Goal: Task Accomplishment & Management: Manage account settings

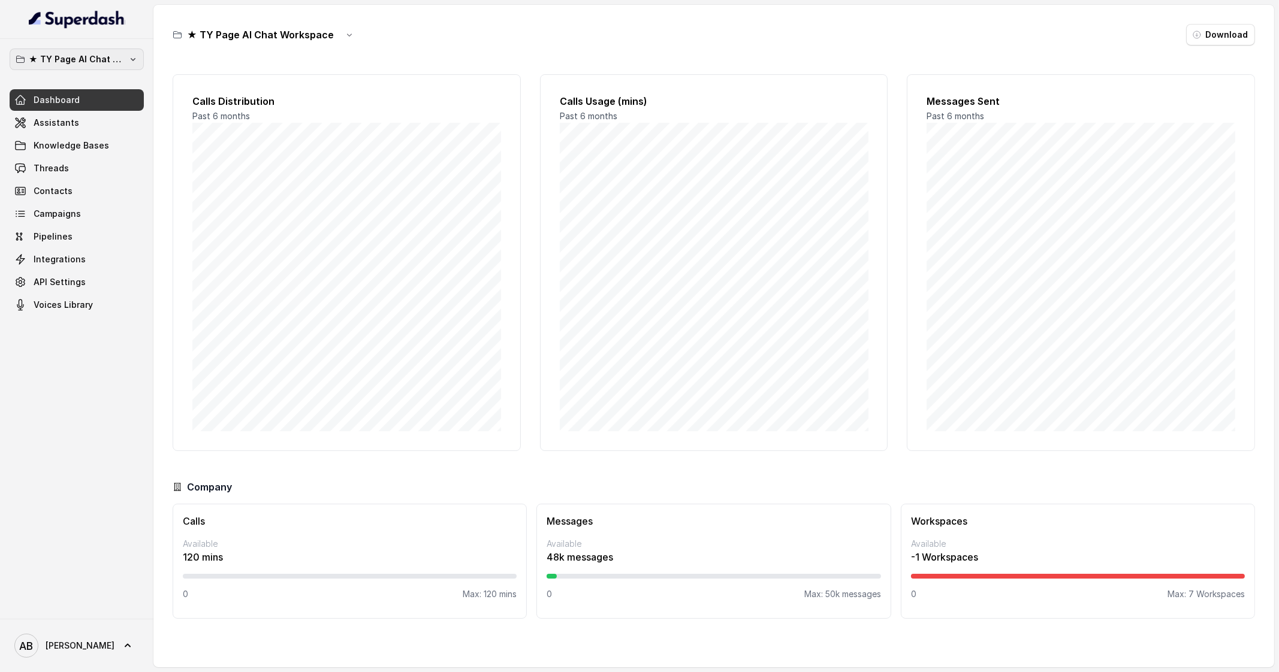
click at [101, 49] on button "★ TY Page AI Chat Workspace" at bounding box center [77, 60] width 134 height 22
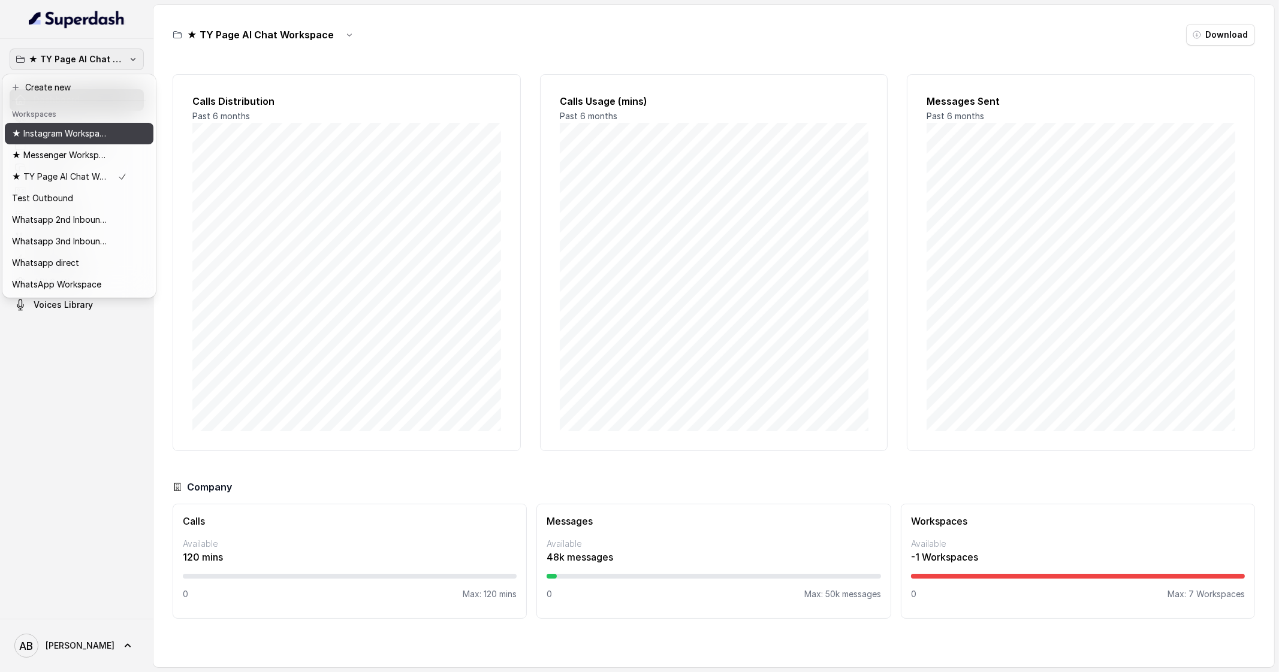
click at [86, 128] on p "★ Instagram Workspace" at bounding box center [60, 133] width 96 height 14
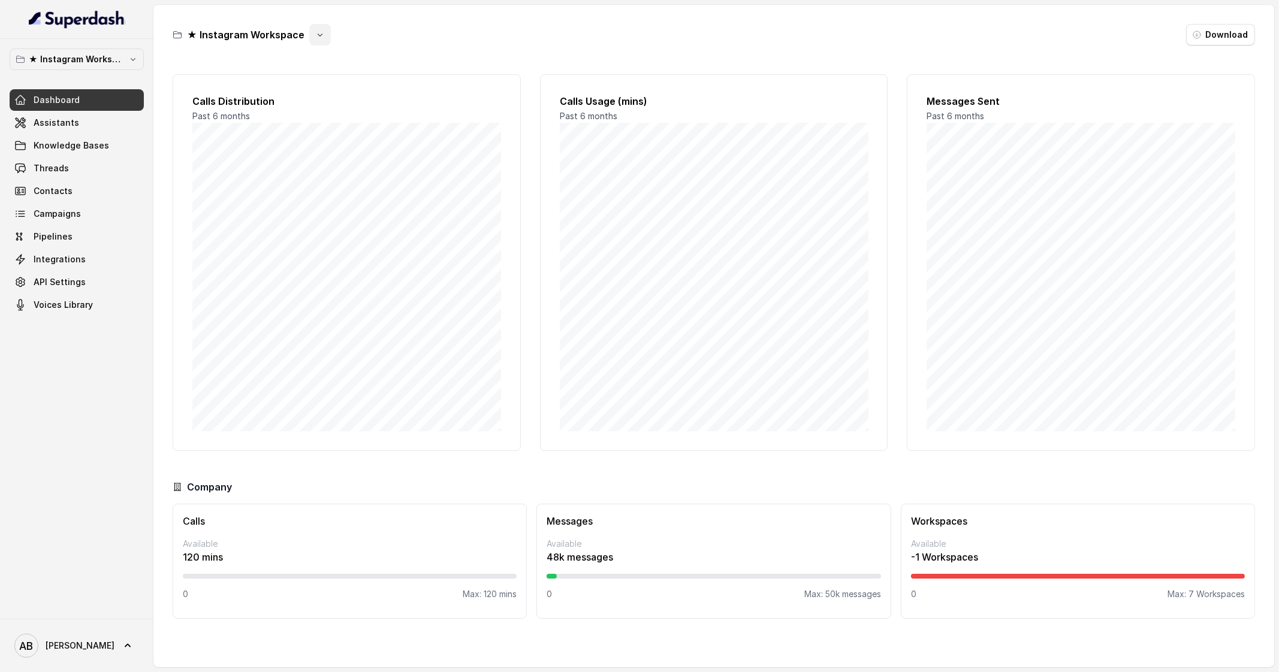
click at [315, 37] on icon "button" at bounding box center [320, 35] width 10 height 10
click at [308, 66] on button "Duplicate" at bounding box center [316, 63] width 71 height 22
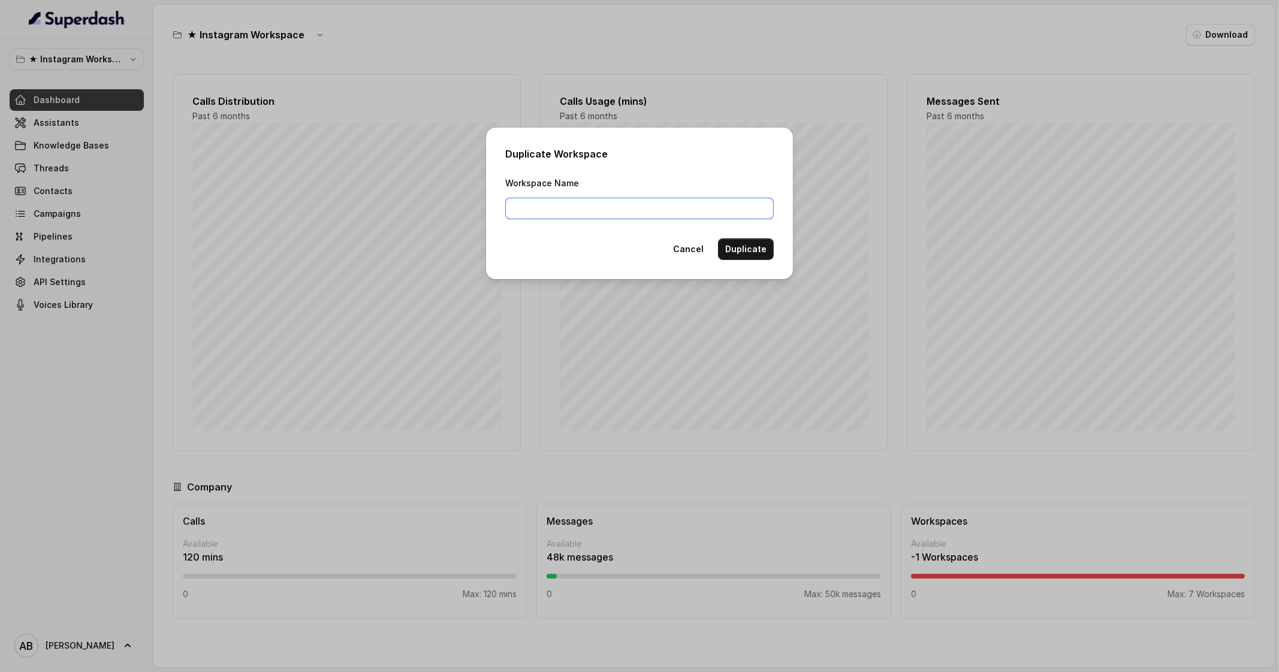
click at [534, 215] on input "Workspace Name" at bounding box center [639, 209] width 268 height 22
type input "Instagram V2 Workspace"
click at [758, 257] on button "Duplicate" at bounding box center [746, 249] width 56 height 22
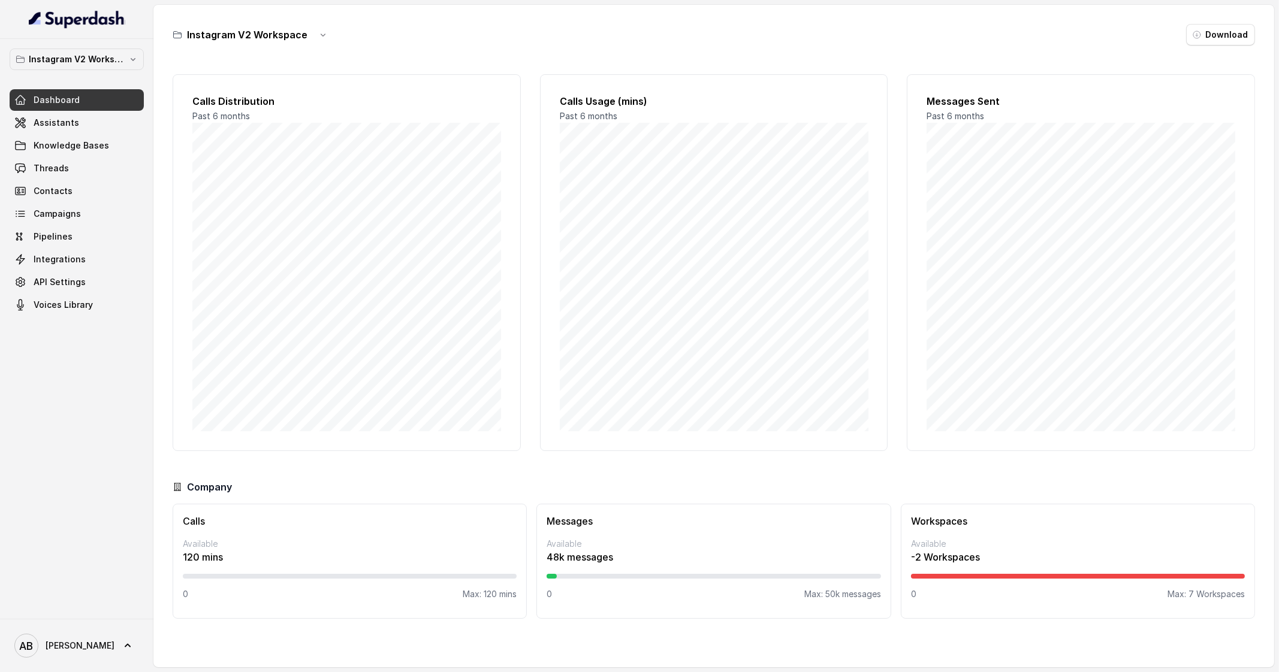
click at [93, 47] on div "Instagram V2 Workspace Dashboard Assistants Knowledge Bases Threads Contacts Ca…" at bounding box center [76, 329] width 153 height 580
click at [96, 56] on p "Instagram V2 Workspace" at bounding box center [77, 59] width 96 height 14
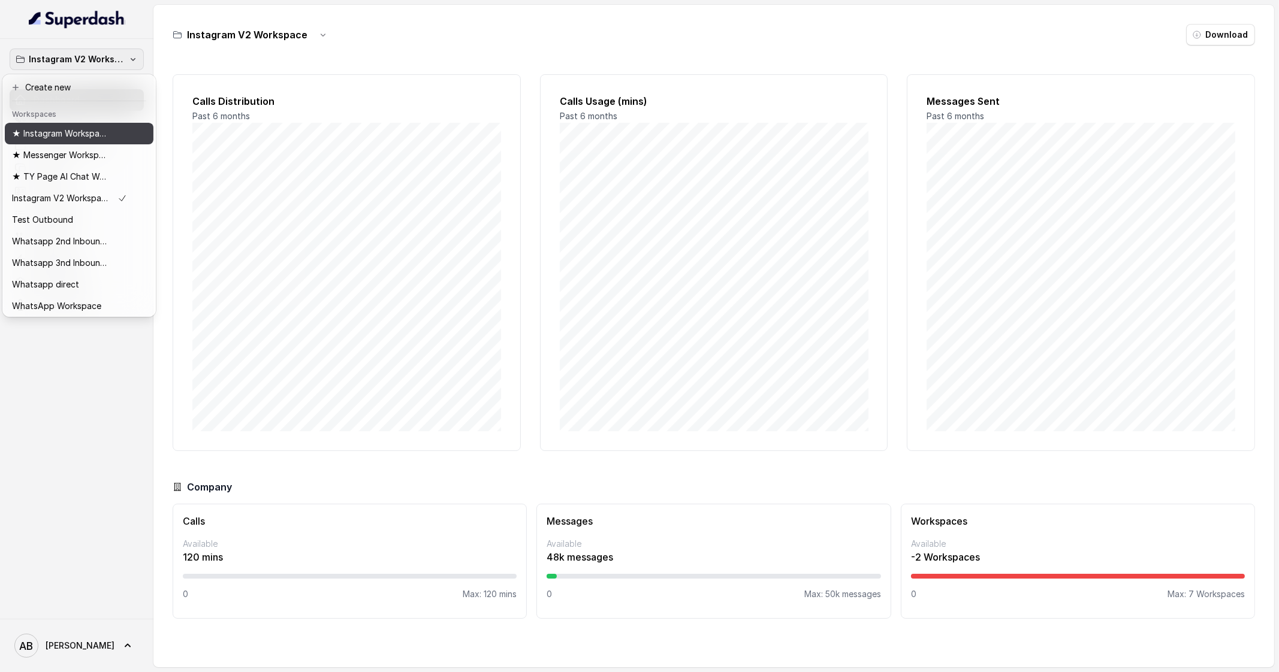
click at [81, 140] on p "★ Instagram Workspace" at bounding box center [60, 133] width 96 height 14
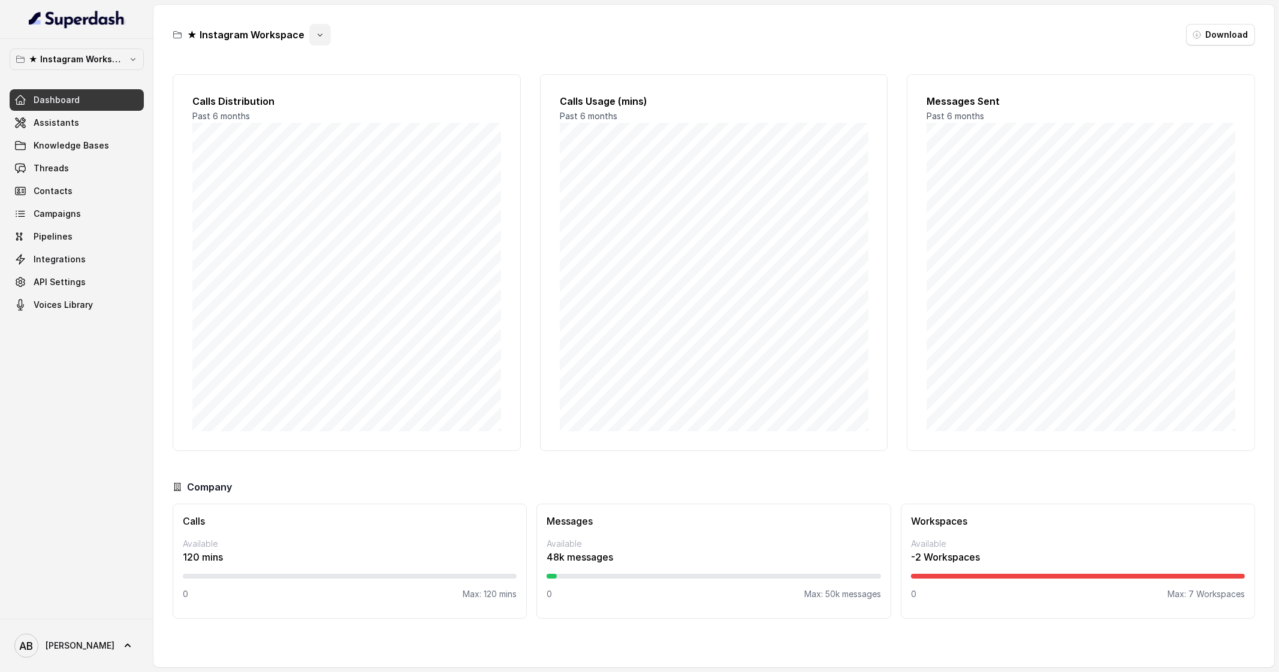
click at [315, 38] on icon "button" at bounding box center [320, 35] width 10 height 10
click at [318, 89] on button "Rename" at bounding box center [316, 85] width 71 height 22
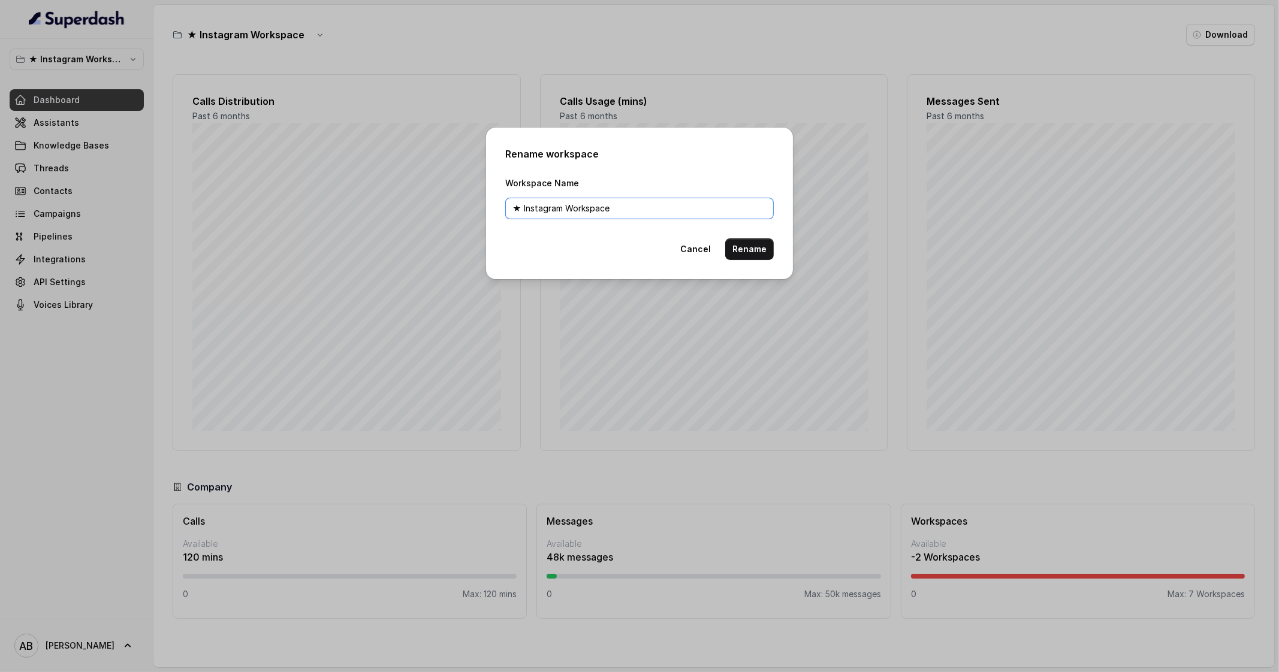
drag, startPoint x: 522, startPoint y: 209, endPoint x: 470, endPoint y: 209, distance: 51.5
click at [470, 209] on div "Rename workspace Workspace Name ★ Instagram Workspace Cancel Rename" at bounding box center [639, 336] width 1279 height 672
click at [693, 256] on button "Cancel" at bounding box center [695, 249] width 45 height 22
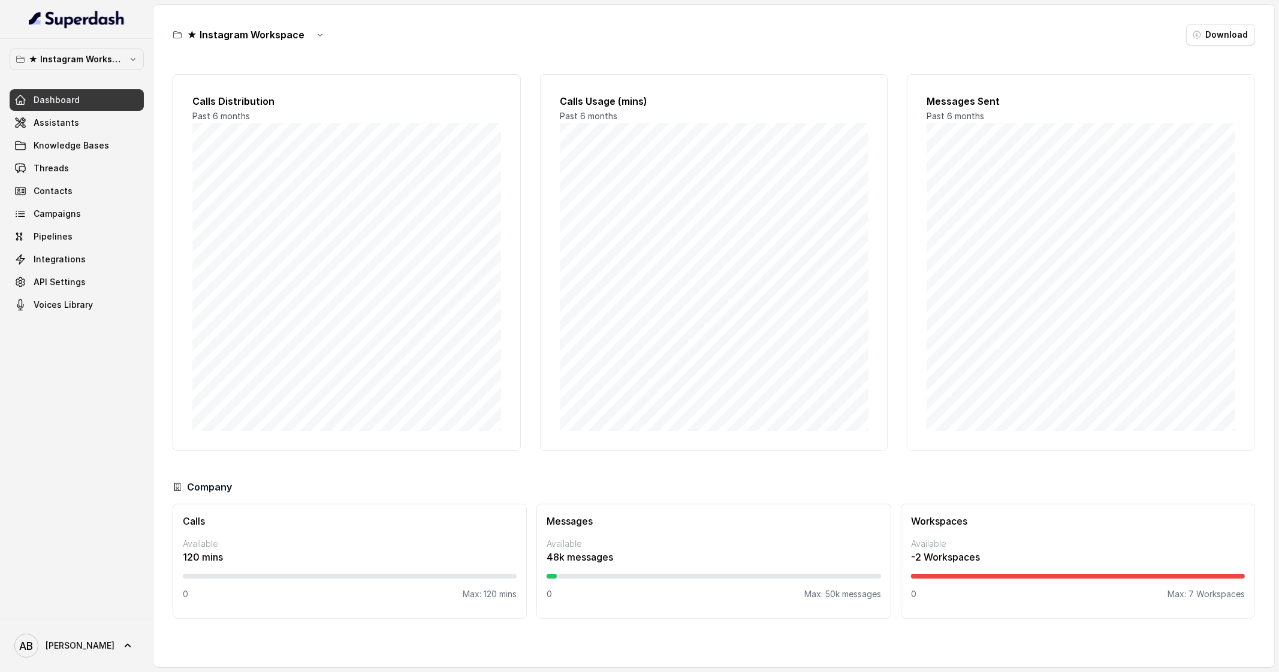
click at [66, 51] on button "★ Instagram Workspace" at bounding box center [77, 60] width 134 height 22
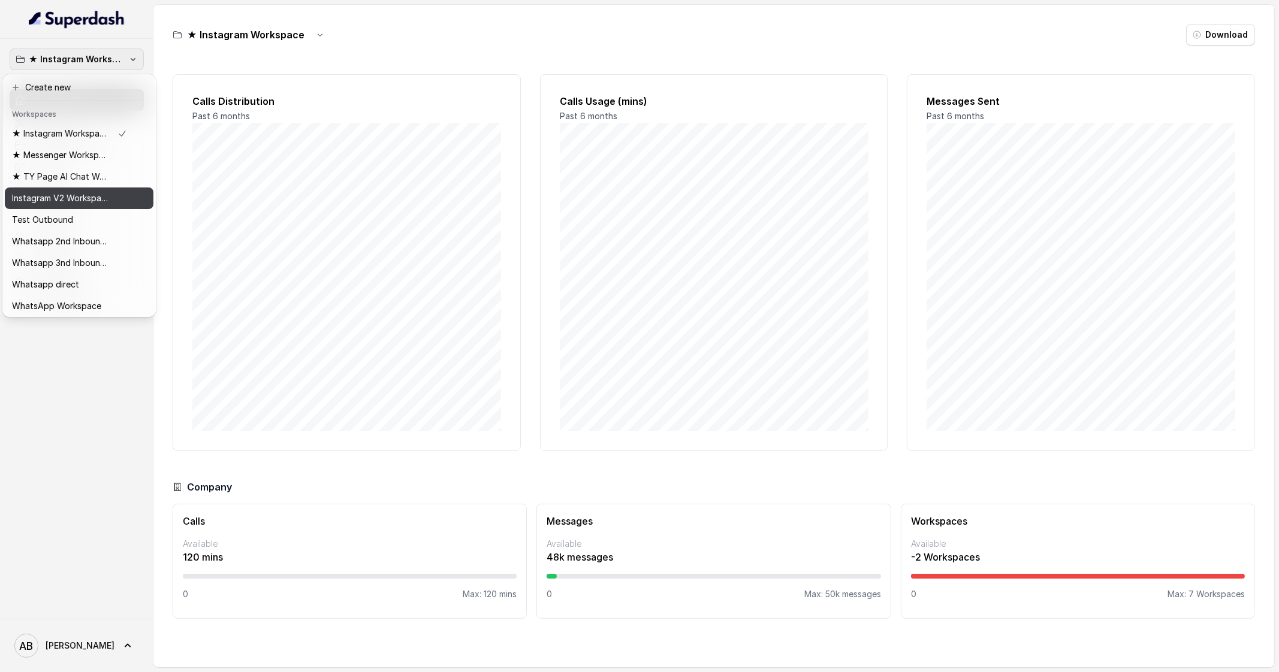
click at [89, 203] on p "Instagram V2 Workspace" at bounding box center [60, 198] width 96 height 14
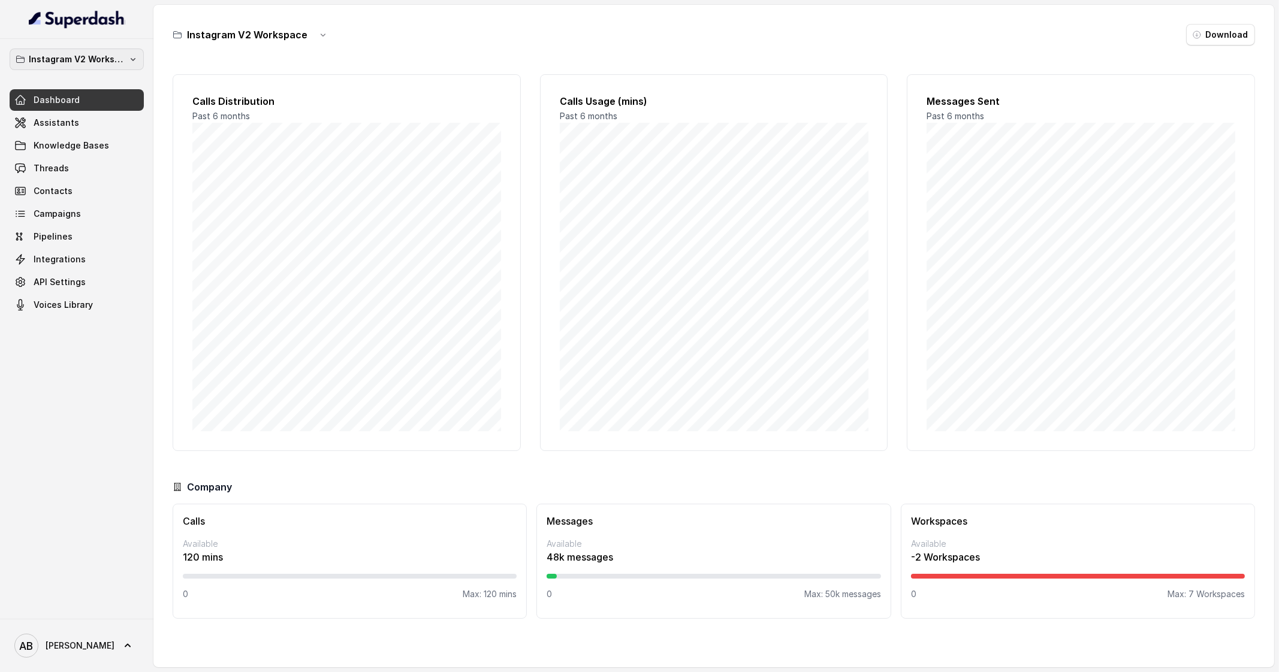
click at [129, 60] on icon "button" at bounding box center [133, 60] width 10 height 10
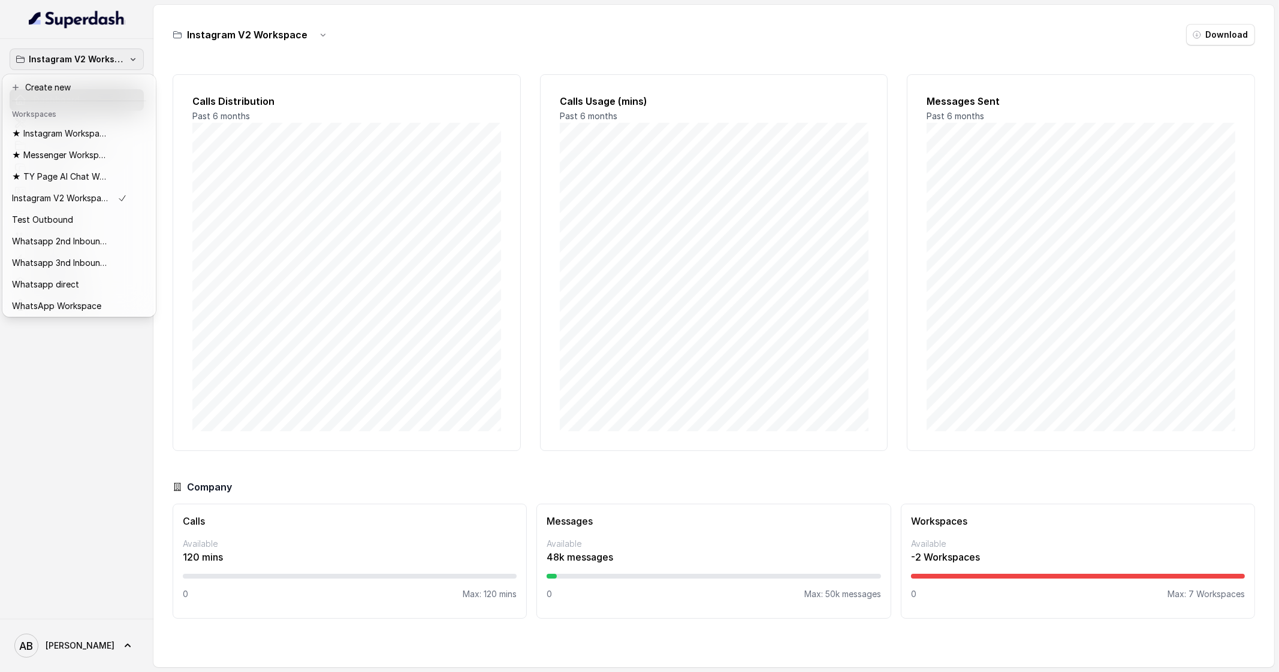
click at [319, 35] on div "Instagram V2 Workspace Dashboard Assistants Knowledge Bases Threads Contacts Ca…" at bounding box center [639, 336] width 1279 height 672
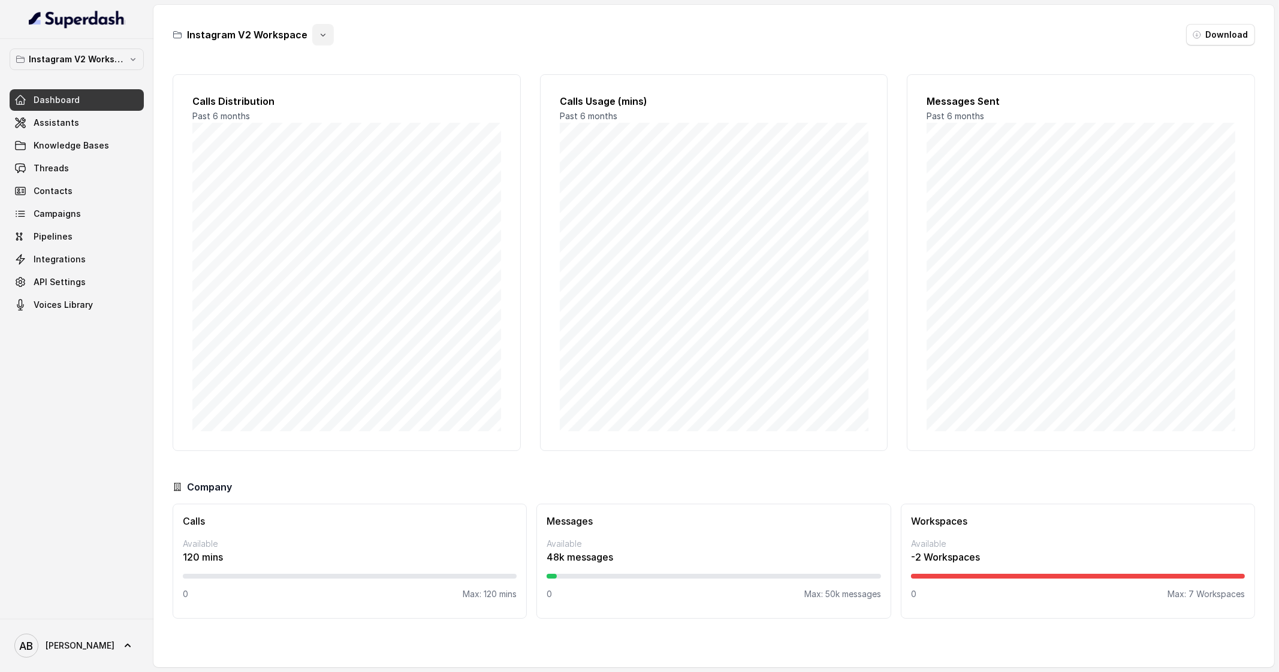
click at [321, 35] on icon "button" at bounding box center [323, 35] width 5 height 3
click at [318, 61] on button "Duplicate" at bounding box center [319, 63] width 71 height 22
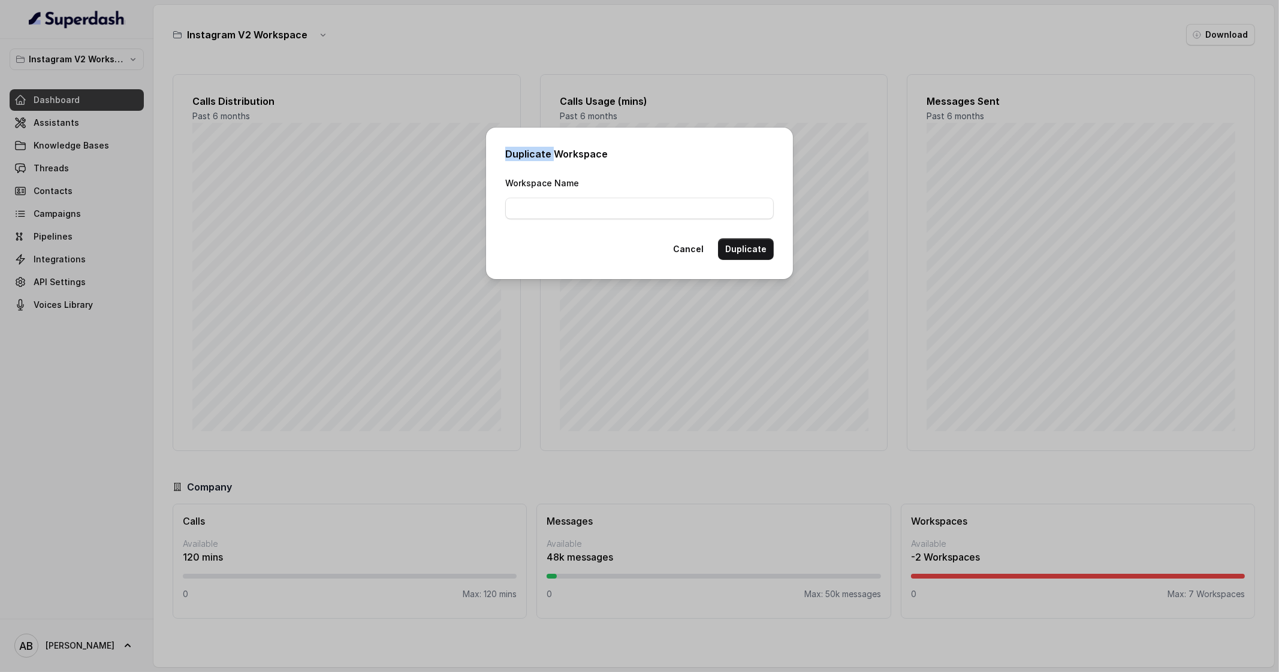
click at [318, 61] on div "Duplicate Workspace Workspace Name Cancel Duplicate" at bounding box center [639, 336] width 1279 height 672
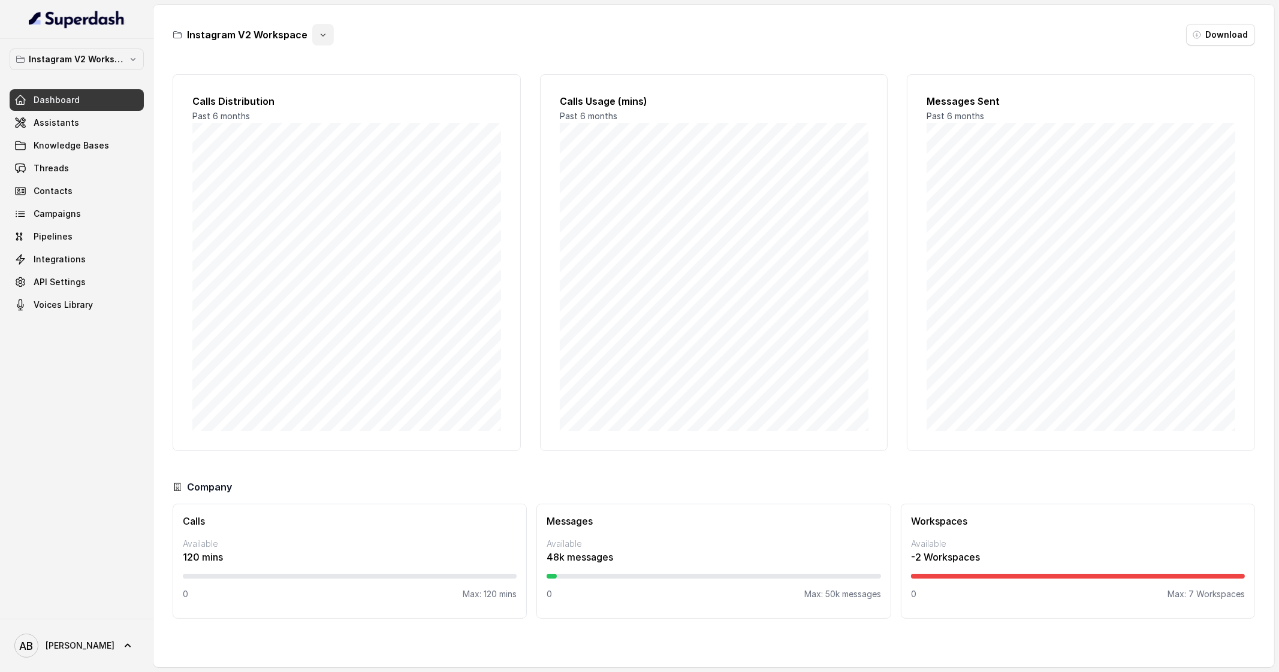
click at [318, 37] on icon "button" at bounding box center [323, 35] width 10 height 10
click at [315, 89] on button "Rename" at bounding box center [319, 85] width 71 height 22
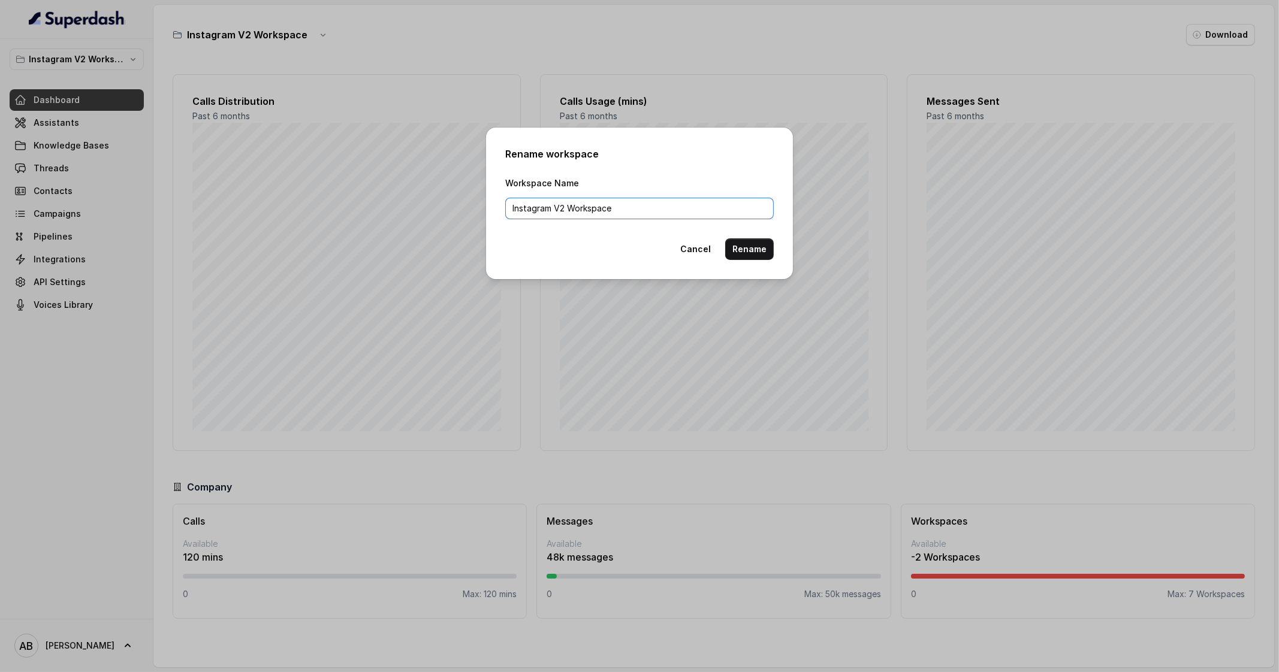
click at [509, 208] on input "Instagram V2 Workspace" at bounding box center [639, 209] width 268 height 22
paste input "★"
type input "★ Instagram V2 Workspace"
click at [755, 245] on button "Rename" at bounding box center [749, 249] width 49 height 22
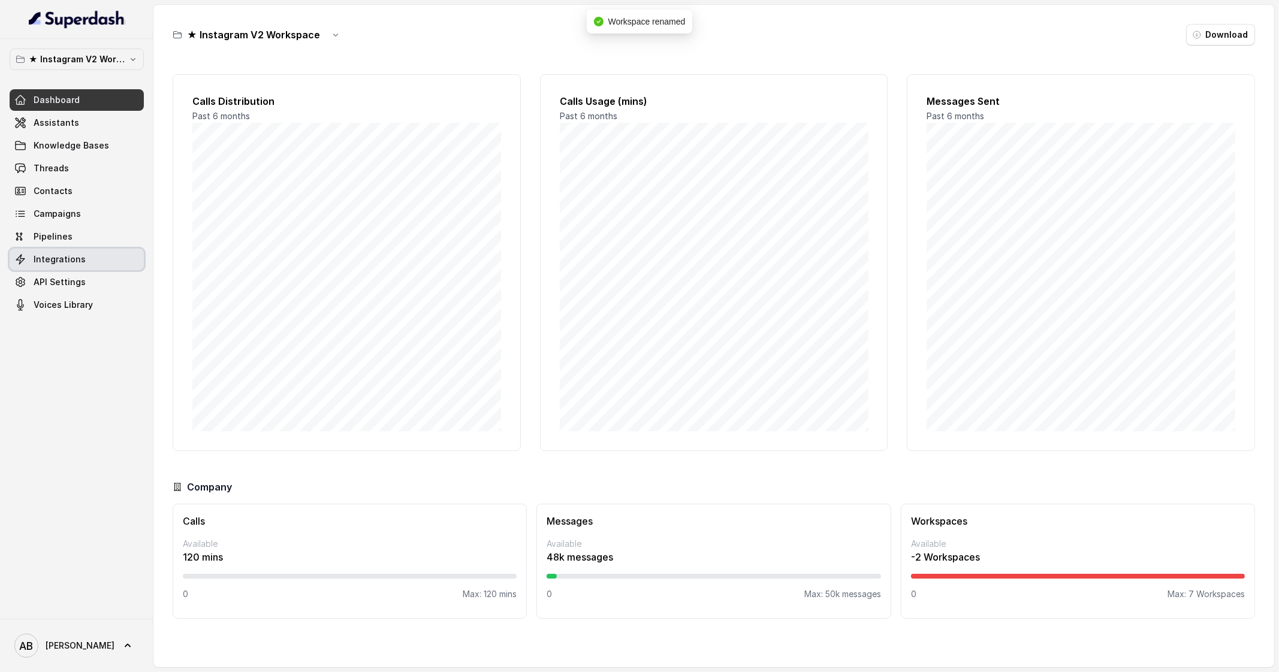
click at [86, 252] on link "Integrations" at bounding box center [77, 260] width 134 height 22
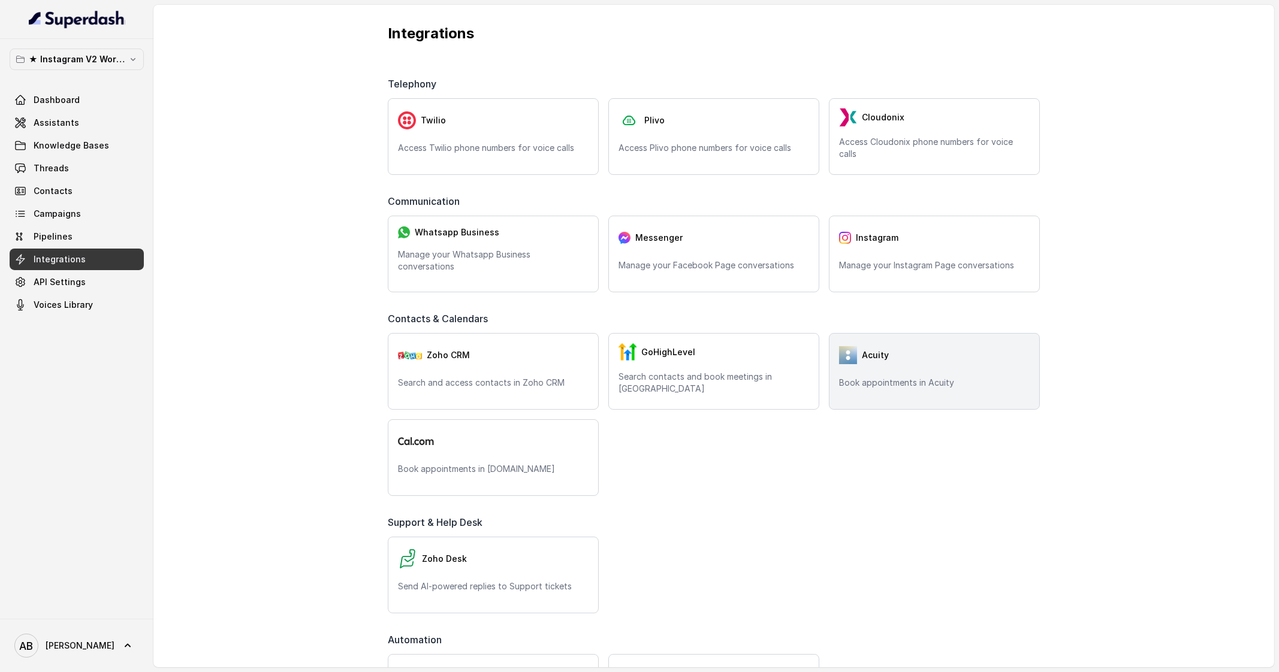
click at [920, 360] on div "Acuity" at bounding box center [934, 355] width 191 height 24
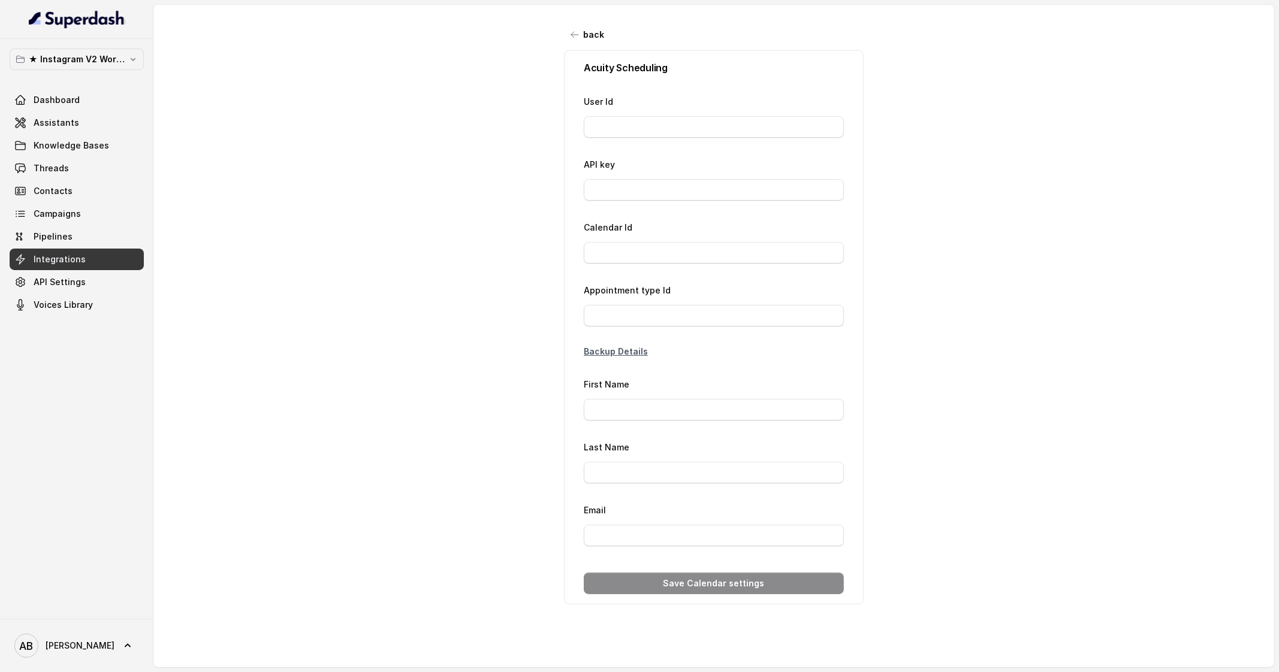
type input "26777411"
type input "a5*****30"
type input "65876839"
type input "Richiesta IG"
type input "{phone}"
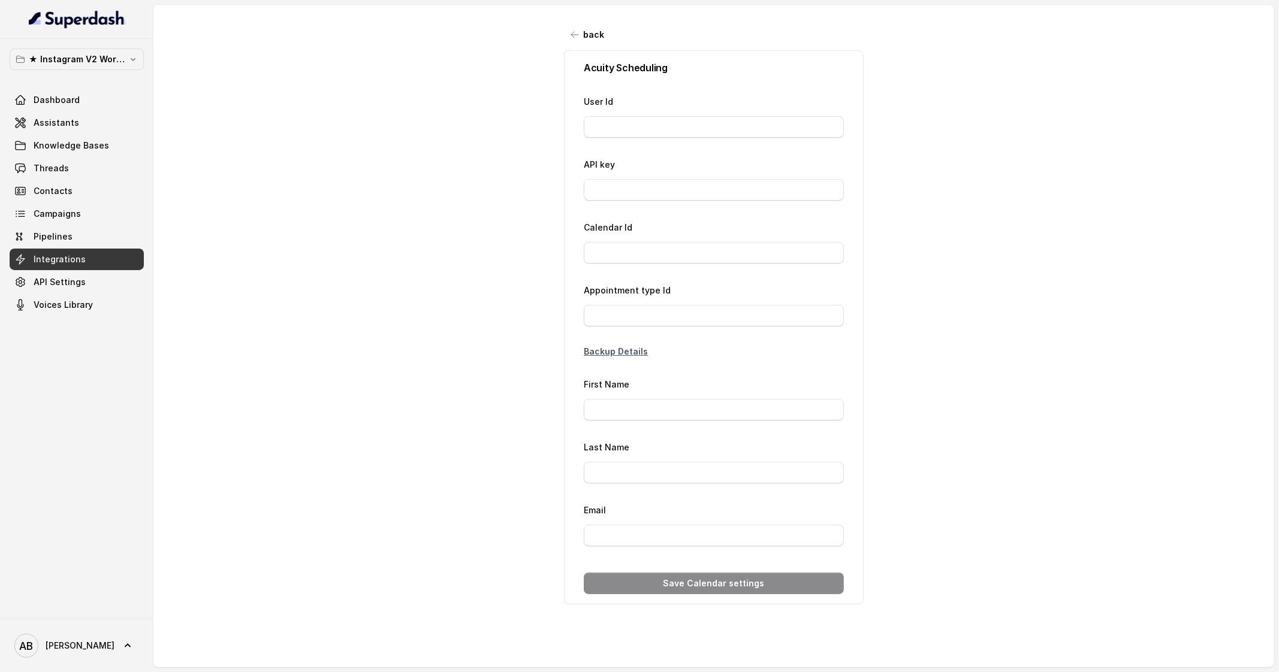
type input "[EMAIL_ADDRESS][DOMAIN_NAME]"
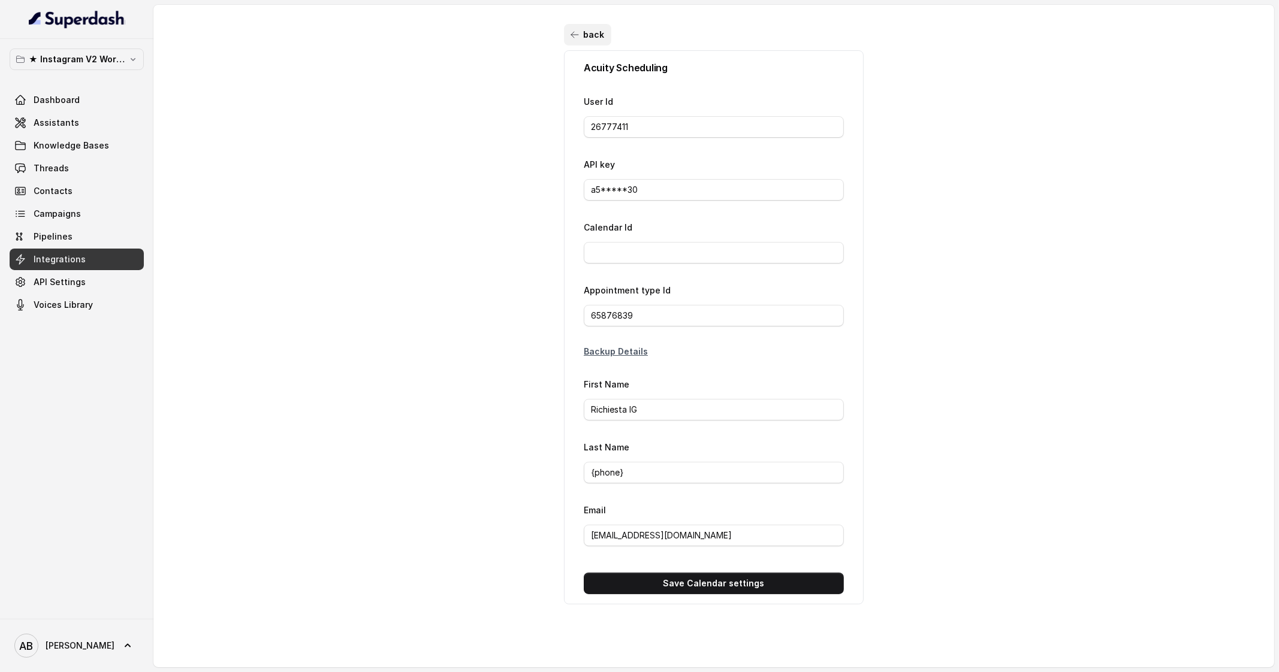
click at [570, 34] on icon "button" at bounding box center [575, 35] width 10 height 10
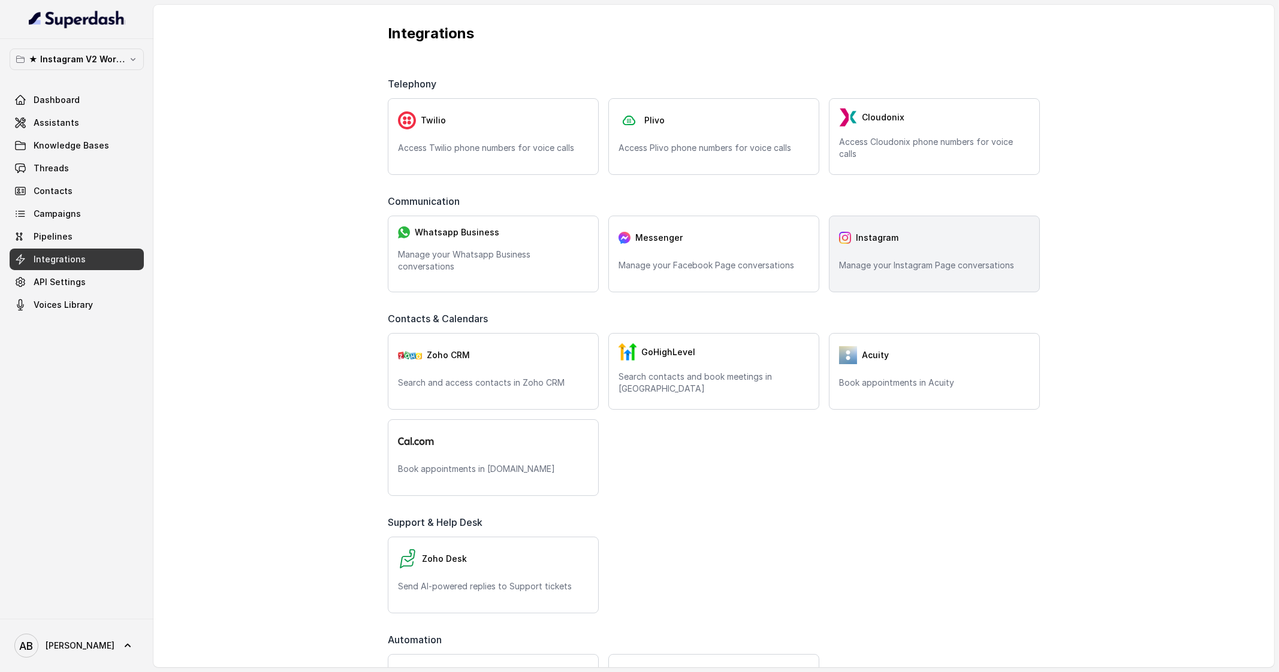
click at [915, 253] on div "Instagram Manage your Instagram Page conversations" at bounding box center [934, 254] width 211 height 77
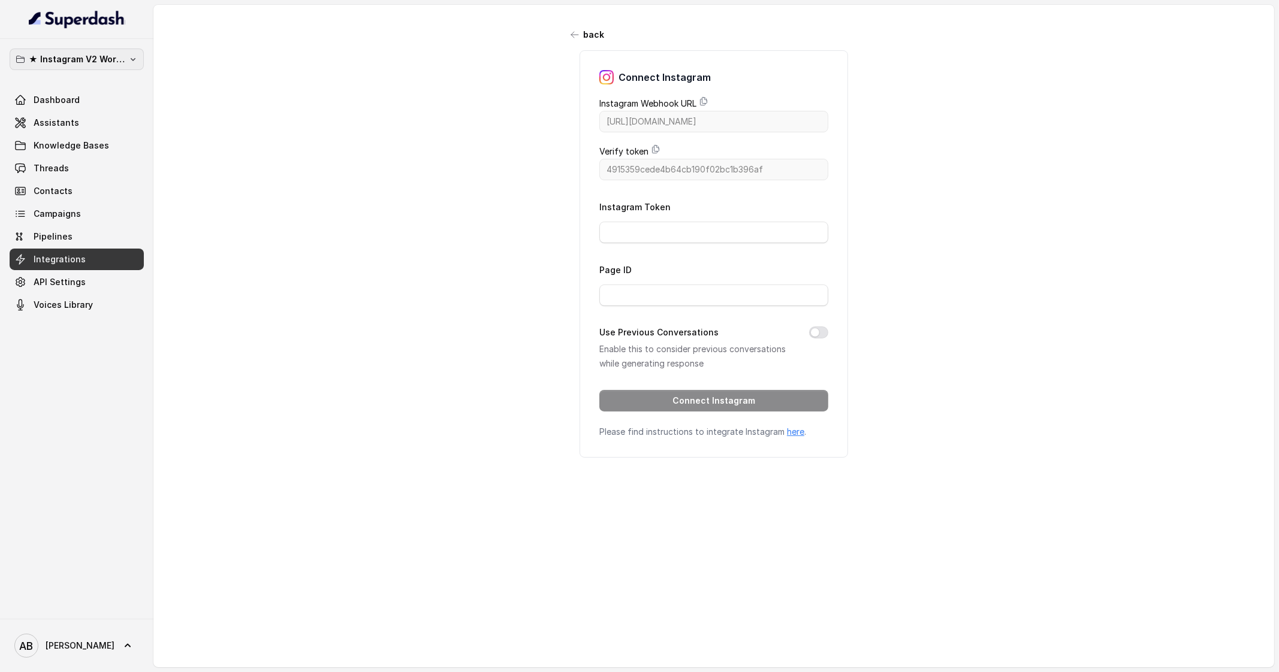
click at [103, 52] on p "★ Instagram V2 Workspace" at bounding box center [77, 59] width 96 height 14
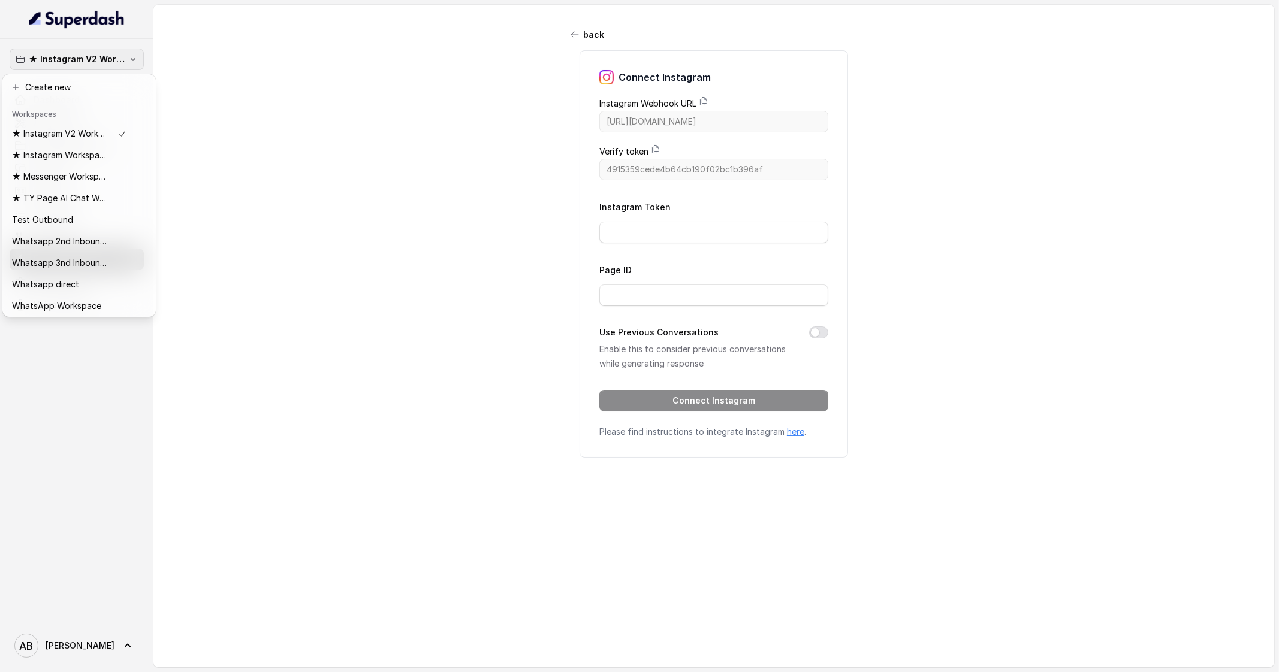
click at [103, 52] on p "★ Instagram V2 Workspace" at bounding box center [77, 59] width 96 height 14
